Goal: Task Accomplishment & Management: Manage account settings

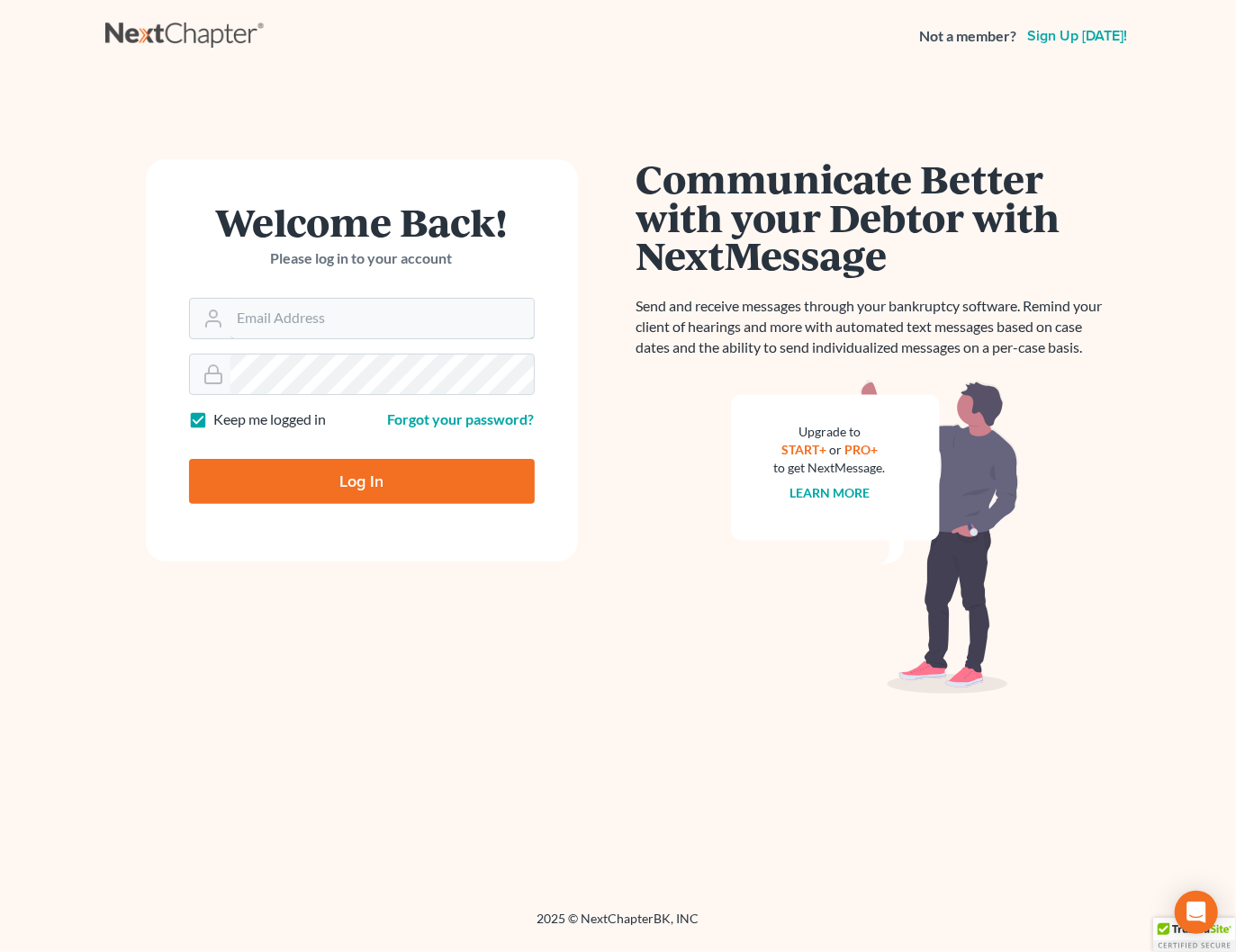
type input "[PERSON_NAME][EMAIL_ADDRESS][DOMAIN_NAME]"
click at [425, 484] on input "Log In" at bounding box center [361, 481] width 346 height 45
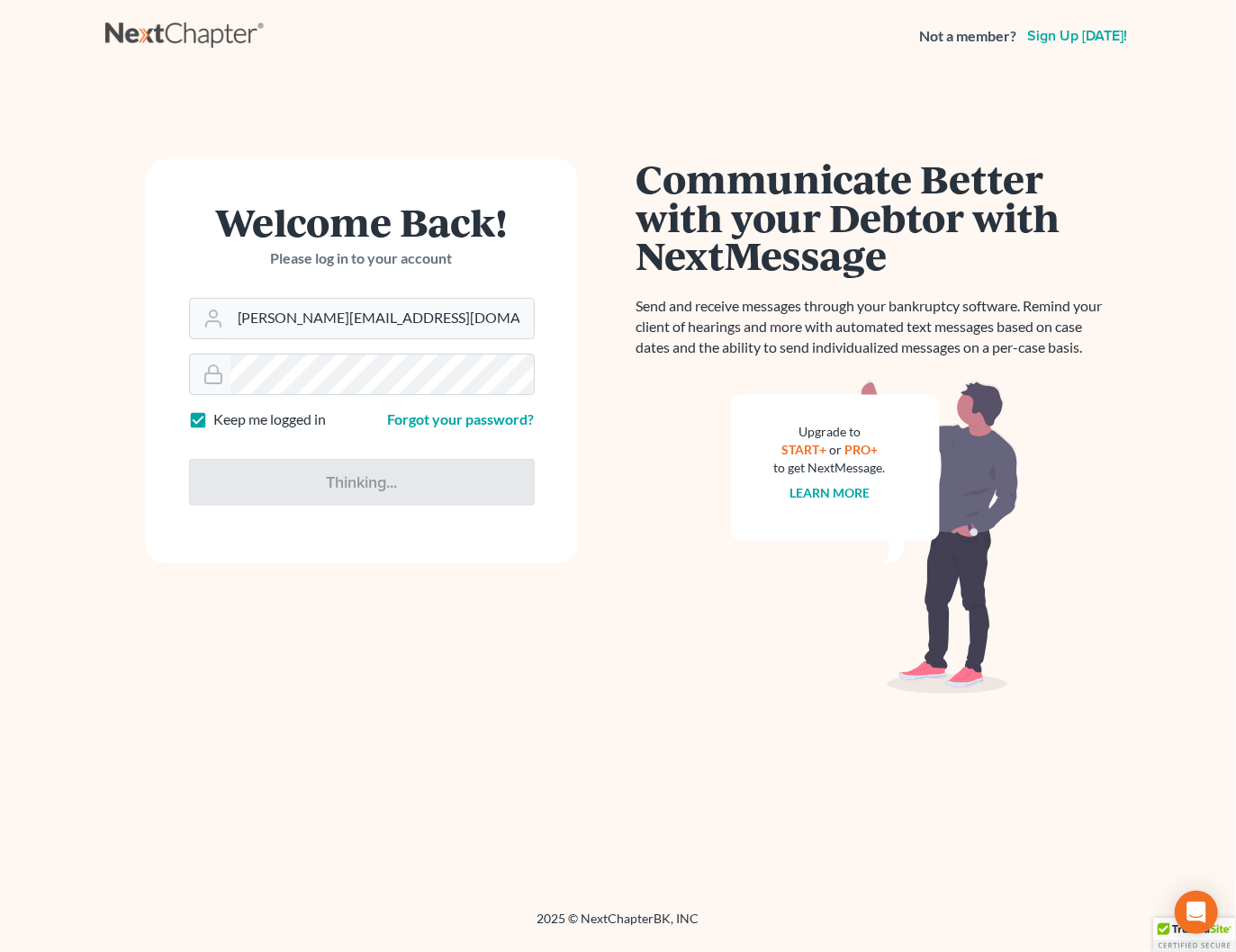
type input "Thinking..."
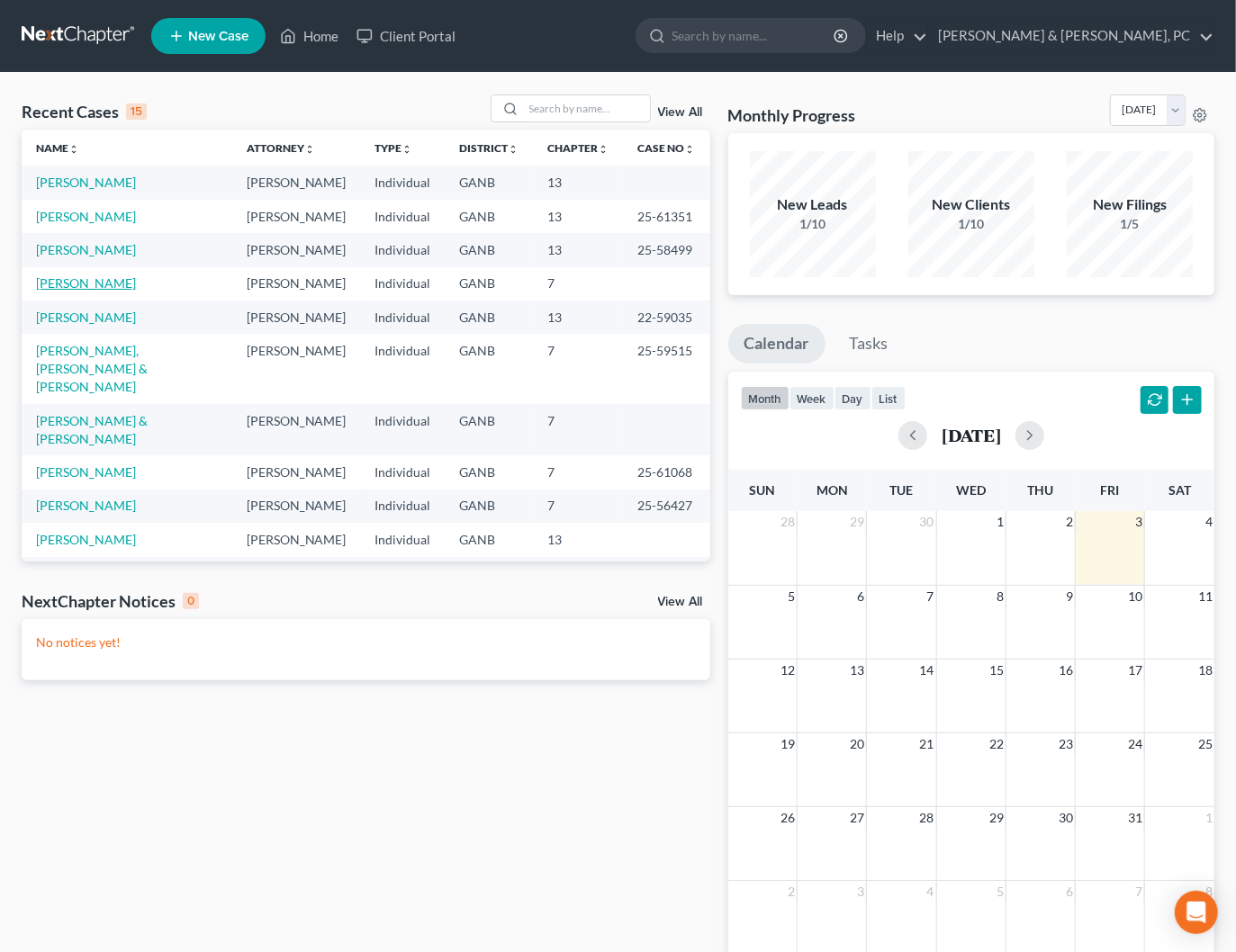
click at [73, 287] on link "Bryan, Nadine" at bounding box center [85, 283] width 100 height 15
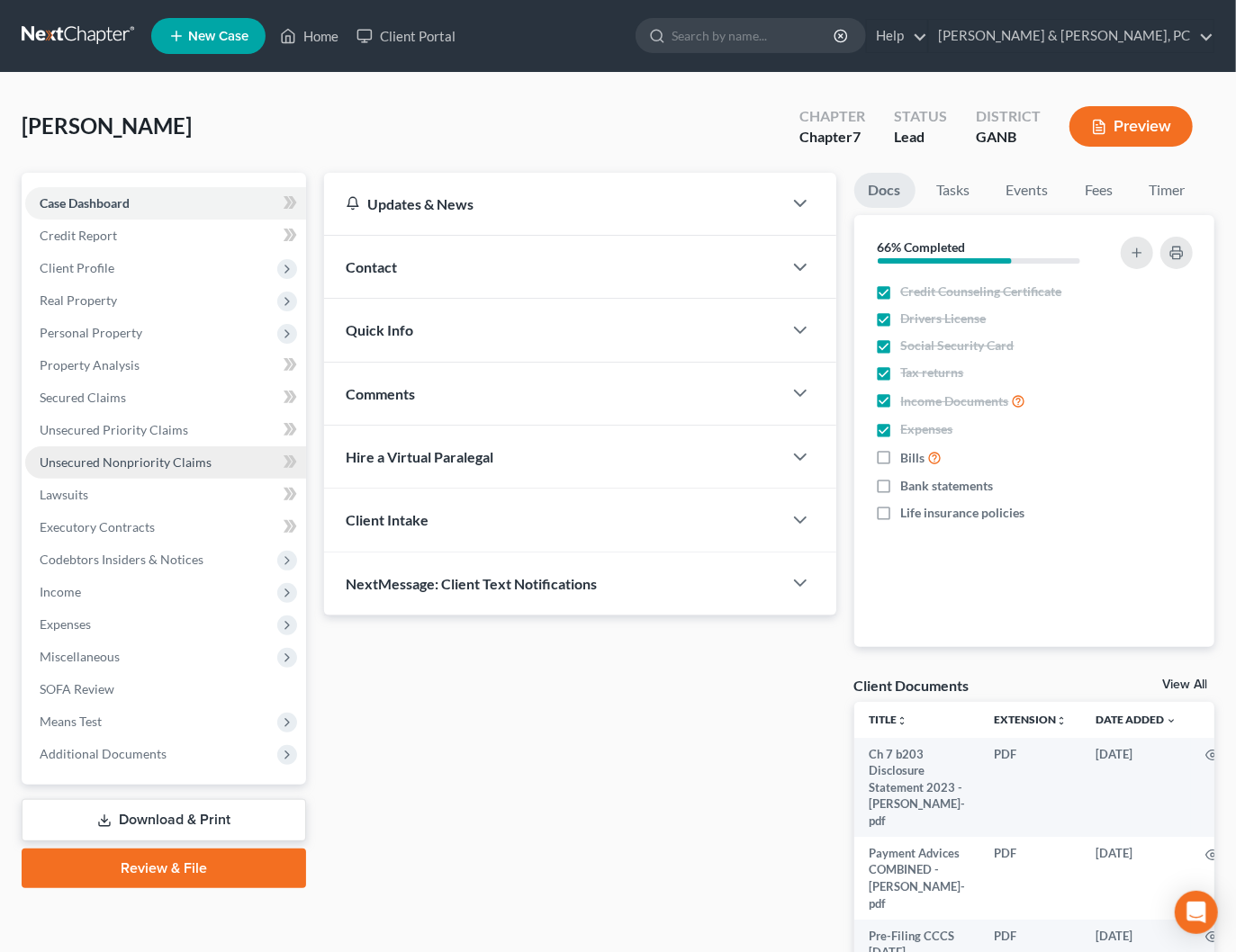
click at [100, 468] on span "Unsecured Nonpriority Claims" at bounding box center [125, 461] width 172 height 15
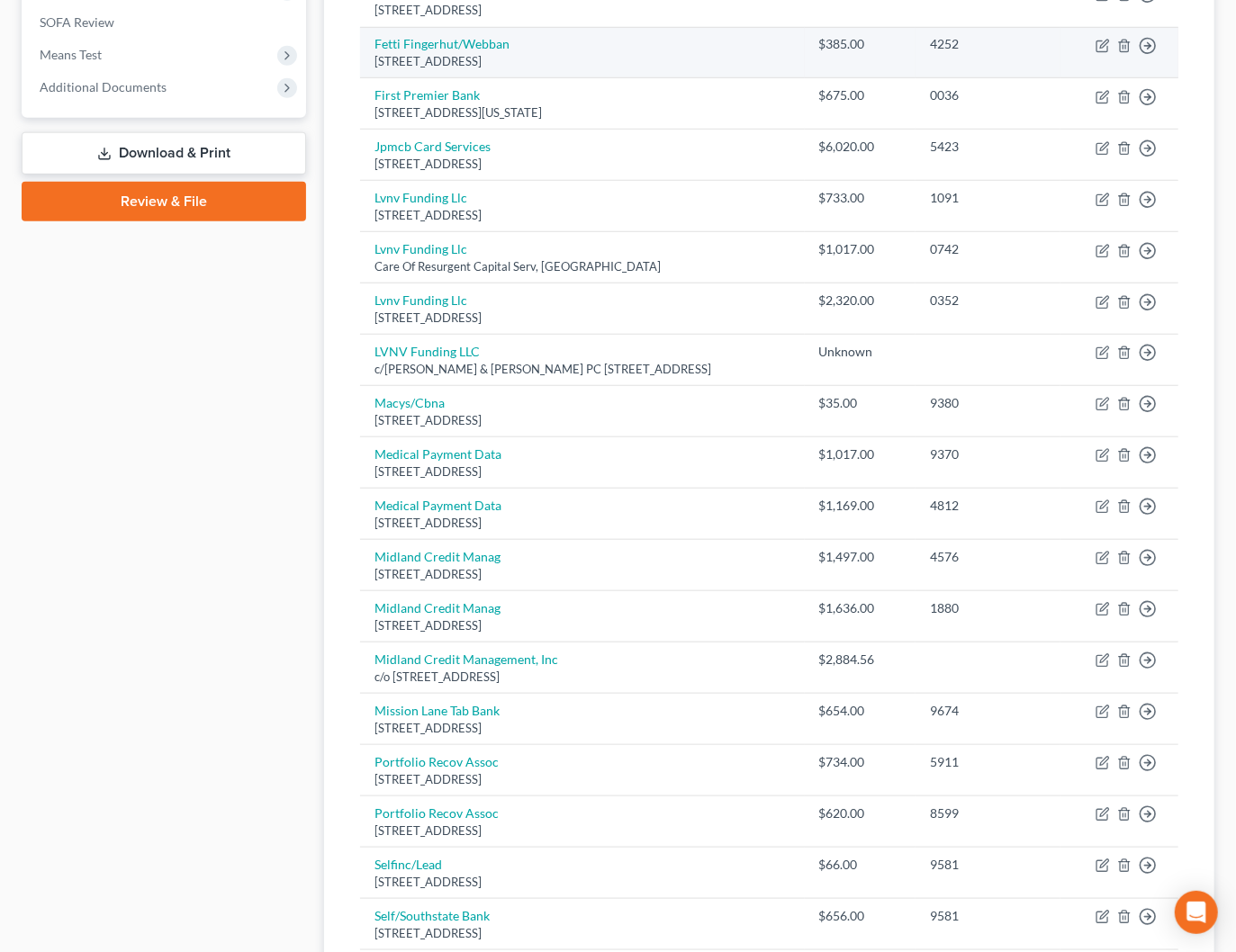
scroll to position [1112, 0]
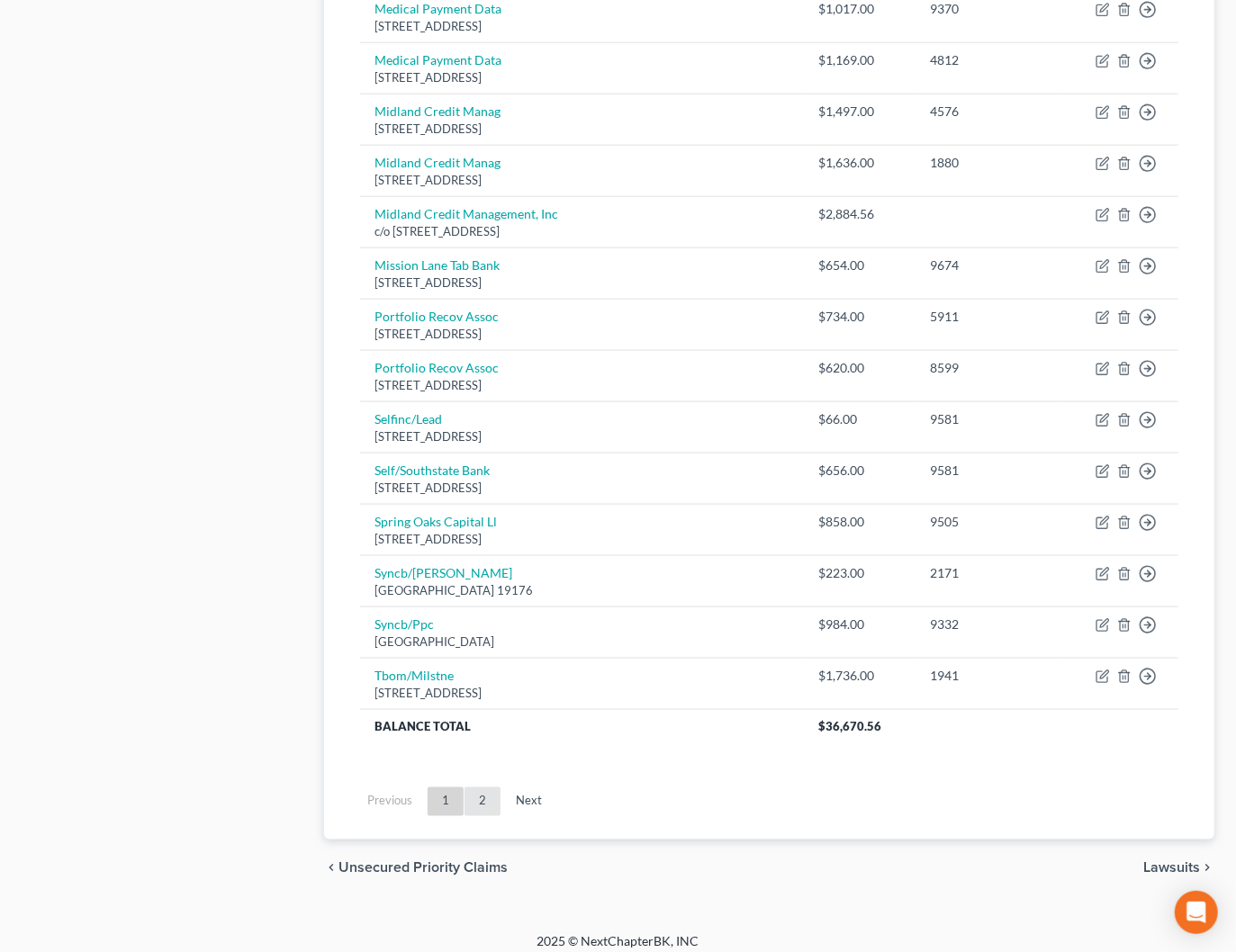
click at [472, 787] on link "2" at bounding box center [482, 801] width 36 height 29
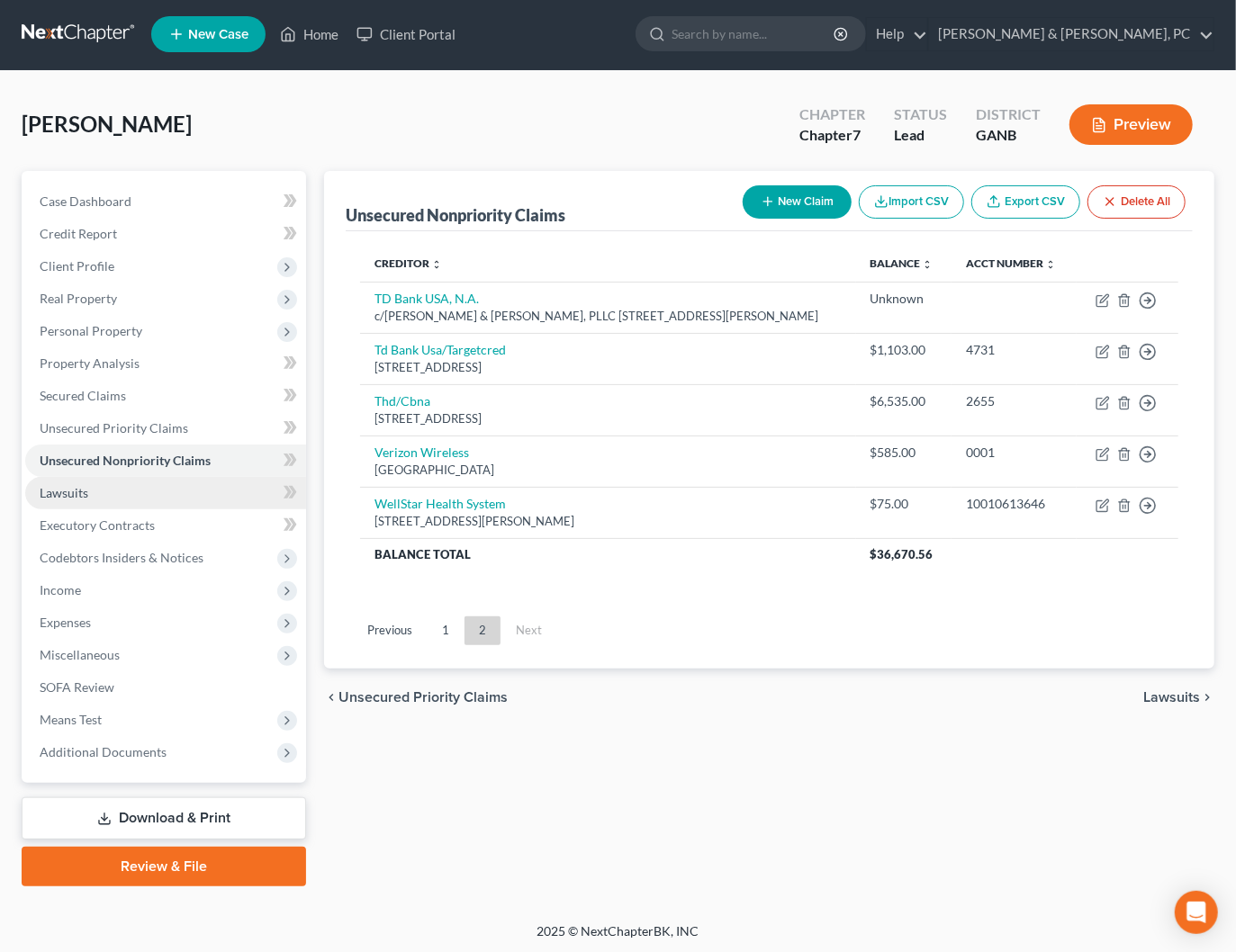
click at [77, 483] on link "Lawsuits" at bounding box center [166, 492] width 281 height 33
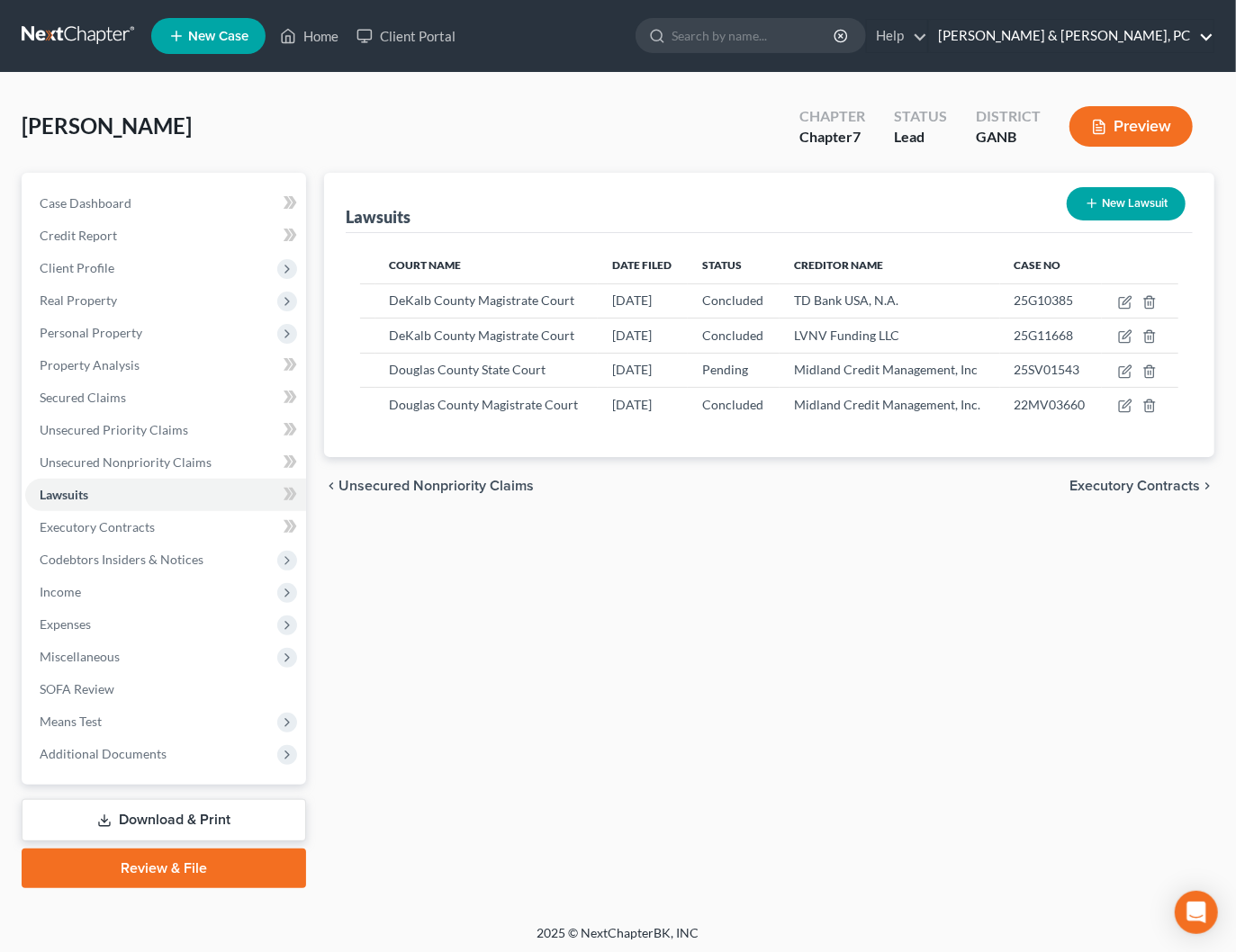
click at [1146, 35] on link "Blevins & Hong, PC" at bounding box center [1071, 36] width 285 height 33
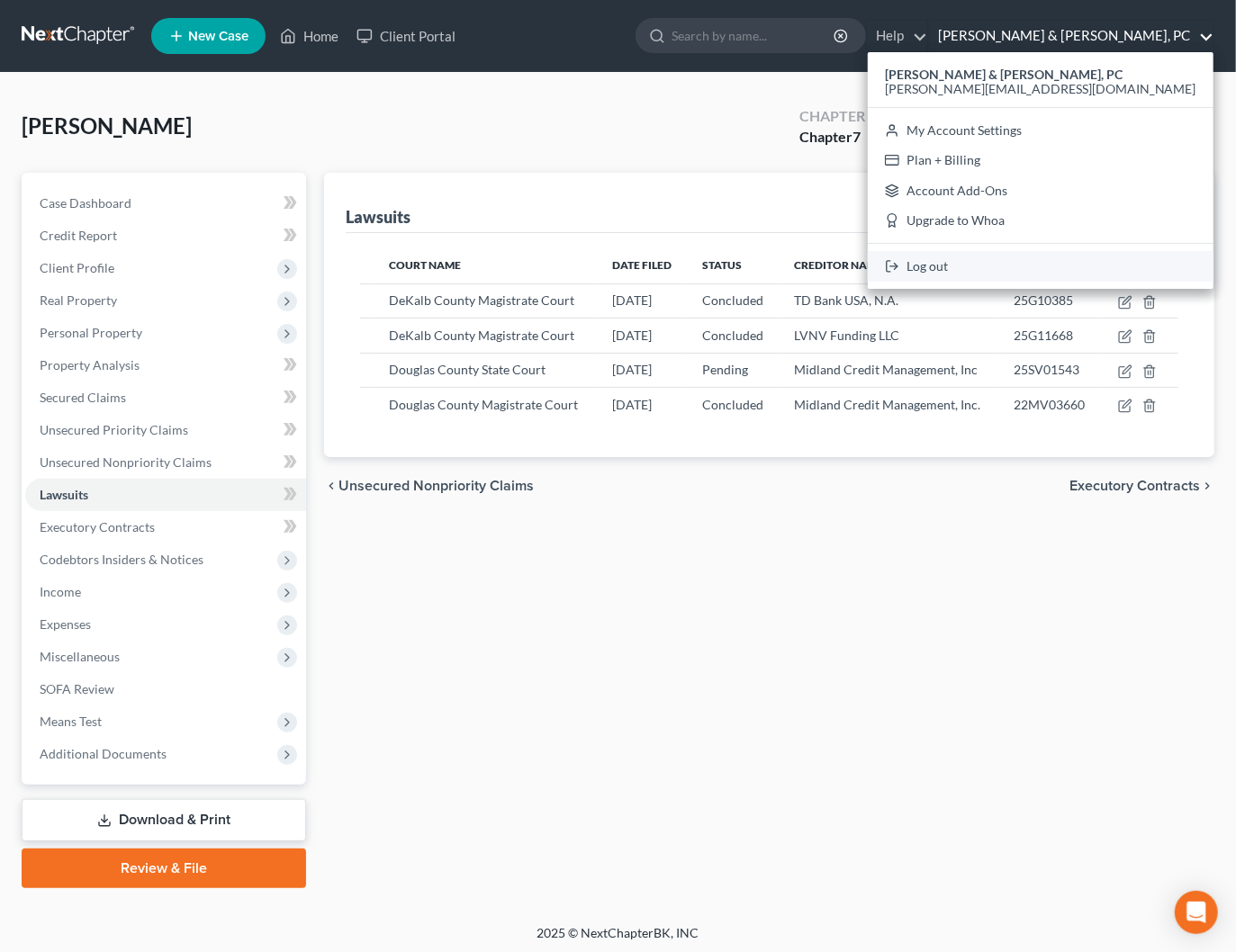
click at [1093, 262] on link "Log out" at bounding box center [1039, 266] width 346 height 31
